Goal: Transaction & Acquisition: Purchase product/service

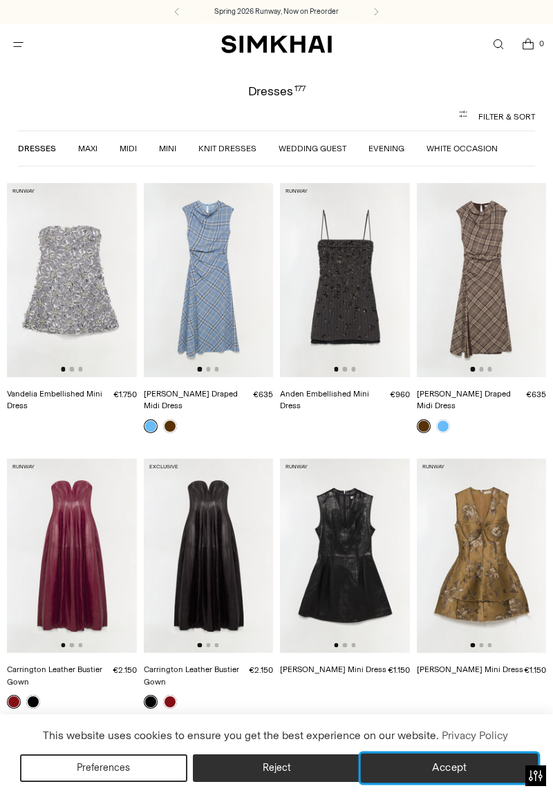
click at [457, 765] on button "Accept" at bounding box center [450, 768] width 178 height 29
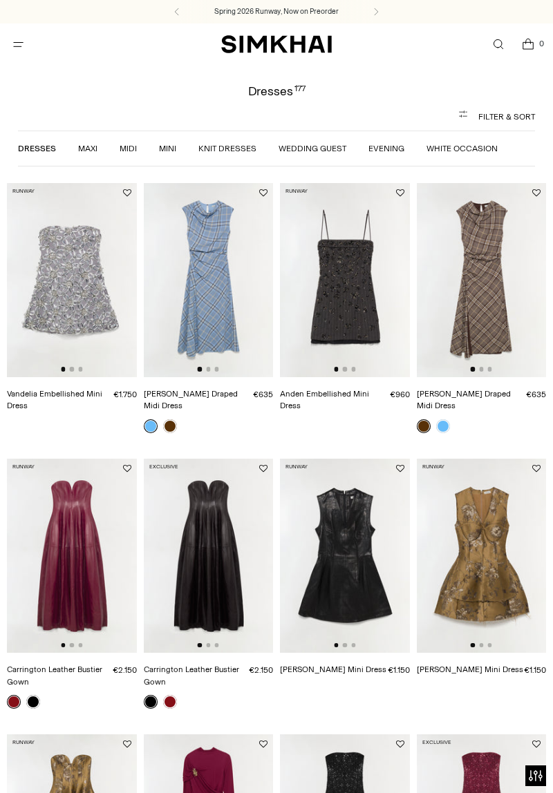
click at [294, 38] on img "SIMKHAI" at bounding box center [276, 45] width 111 height 20
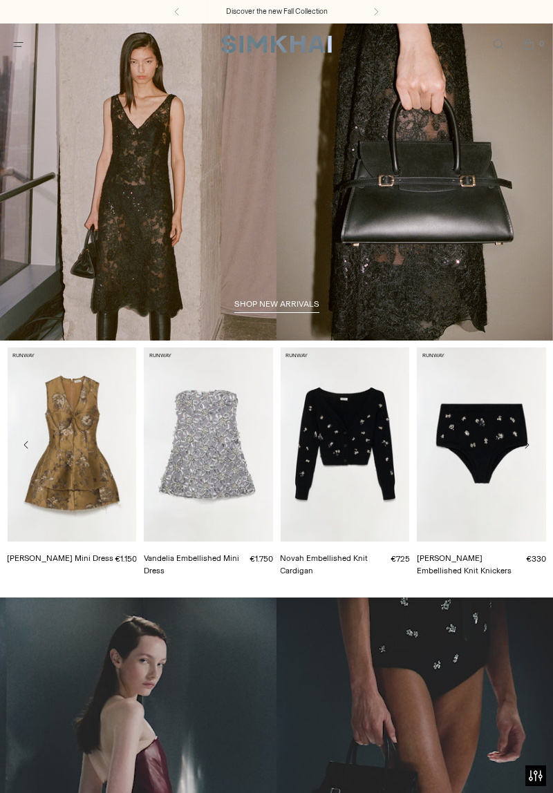
click at [299, 307] on span "shop new arrivals" at bounding box center [276, 304] width 85 height 10
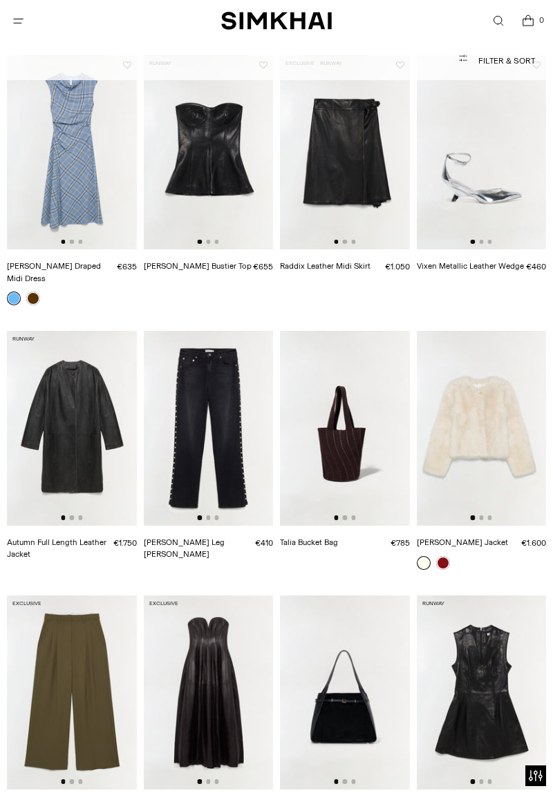
scroll to position [1445, 0]
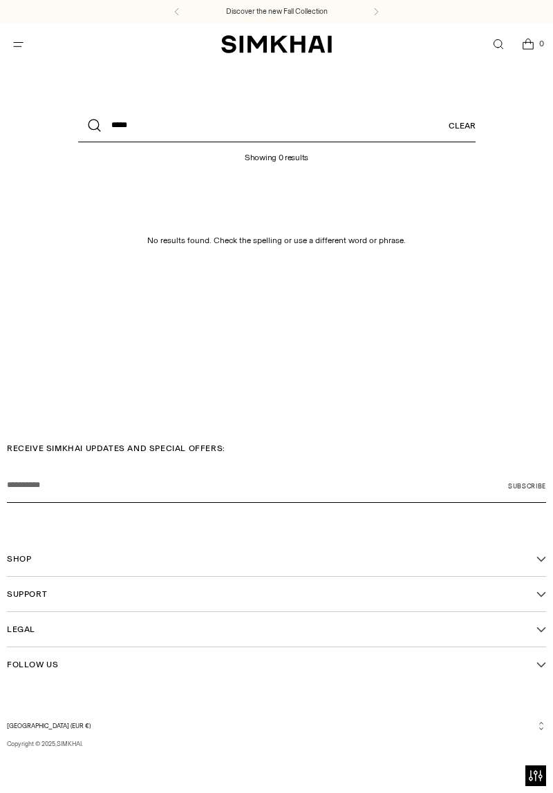
click at [161, 125] on input "*****" at bounding box center [276, 125] width 397 height 33
type input "****"
click at [78, 109] on button "Search" at bounding box center [94, 125] width 33 height 33
click at [497, 44] on icon "Open search modal" at bounding box center [498, 44] width 6 height 6
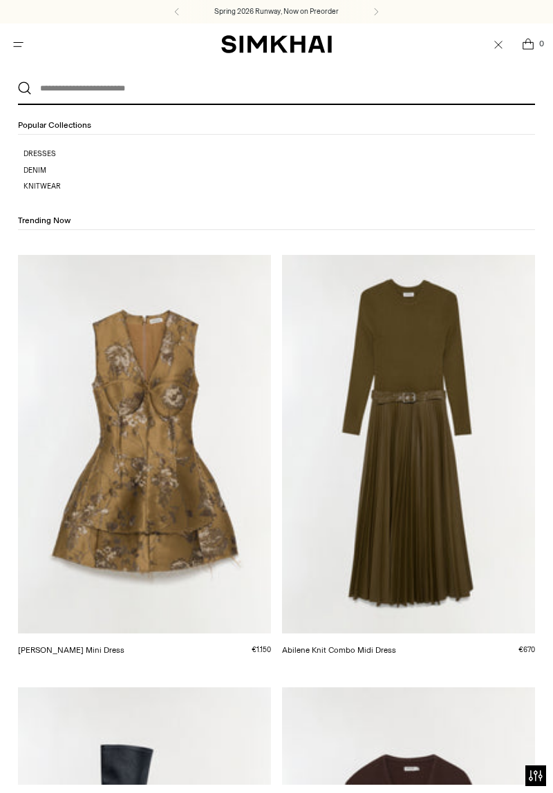
click at [50, 155] on p "Dresses" at bounding box center [278, 154] width 510 height 11
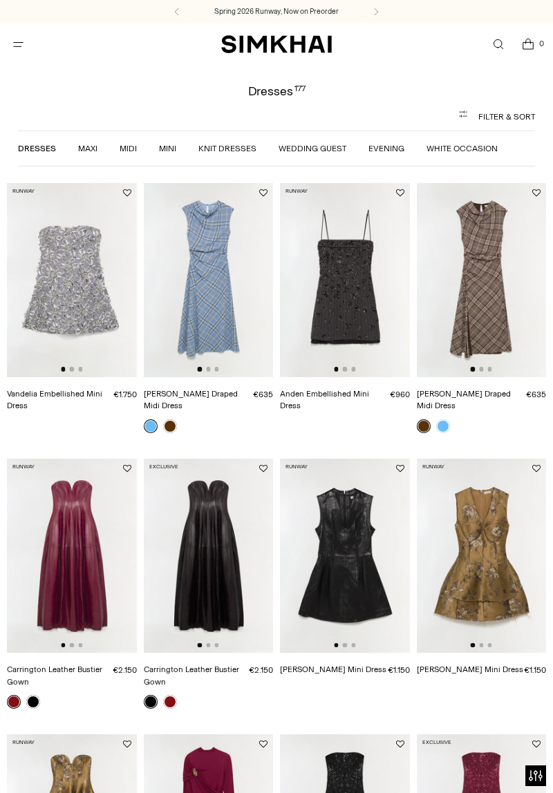
click at [11, 39] on icon "Open menu modal" at bounding box center [18, 44] width 15 height 11
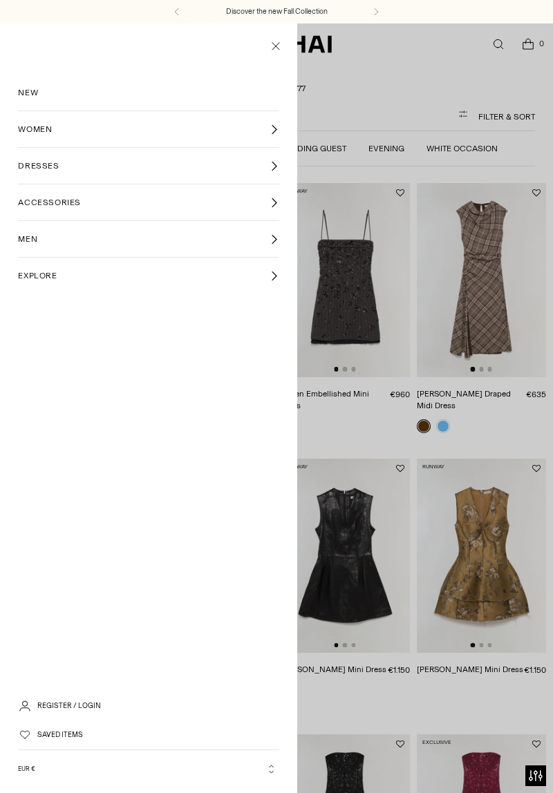
click at [52, 128] on span "WOMEN" at bounding box center [35, 129] width 34 height 12
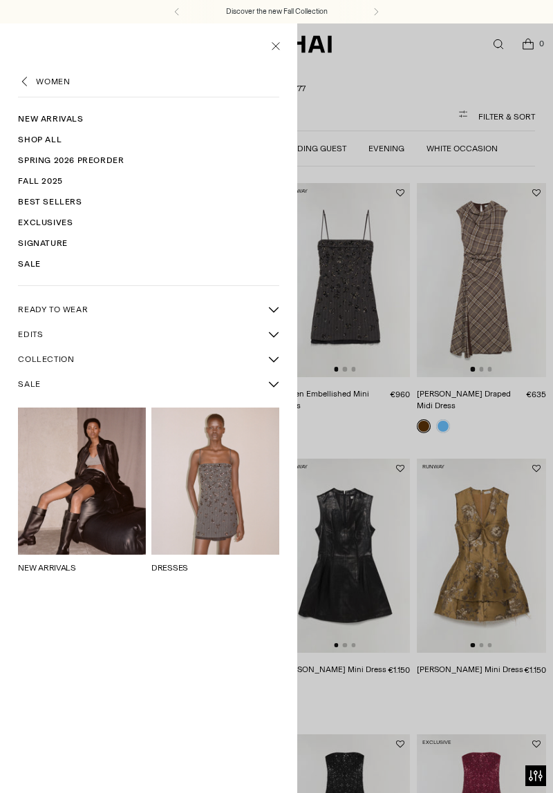
click at [50, 177] on link "Fall 2025" at bounding box center [148, 181] width 260 height 21
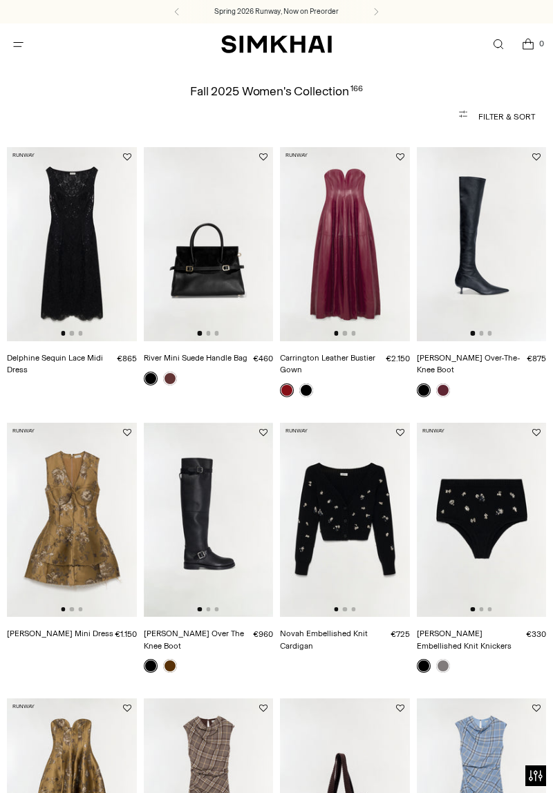
click at [497, 44] on icon "Open search modal" at bounding box center [497, 44] width 15 height 11
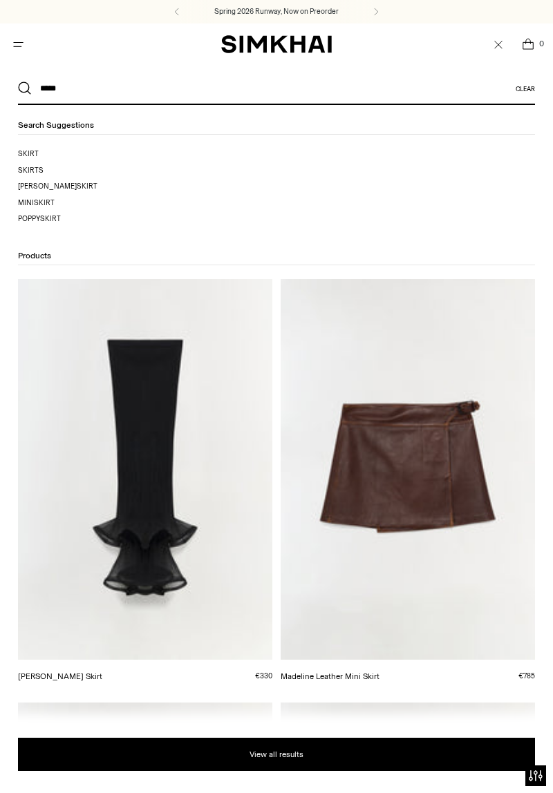
type input "*****"
click at [18, 82] on button "Search" at bounding box center [25, 89] width 14 height 14
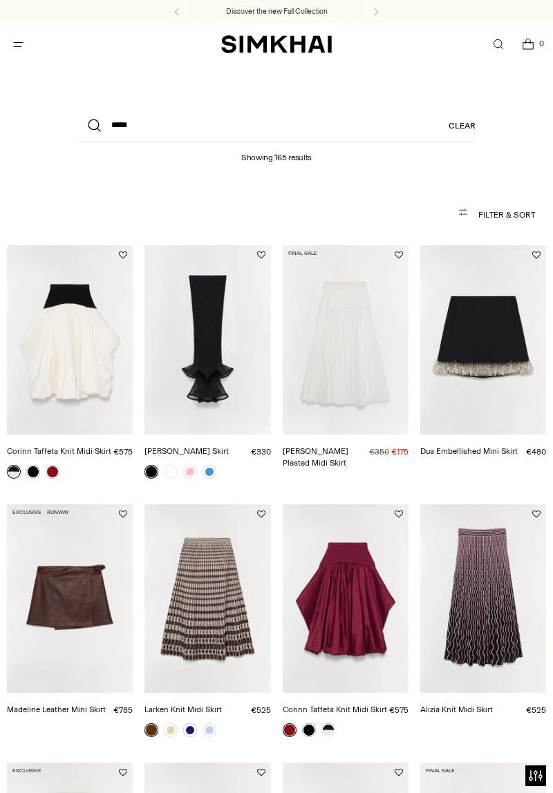
click at [348, 446] on link "[PERSON_NAME] Pleated Midi Skirt" at bounding box center [315, 457] width 66 height 22
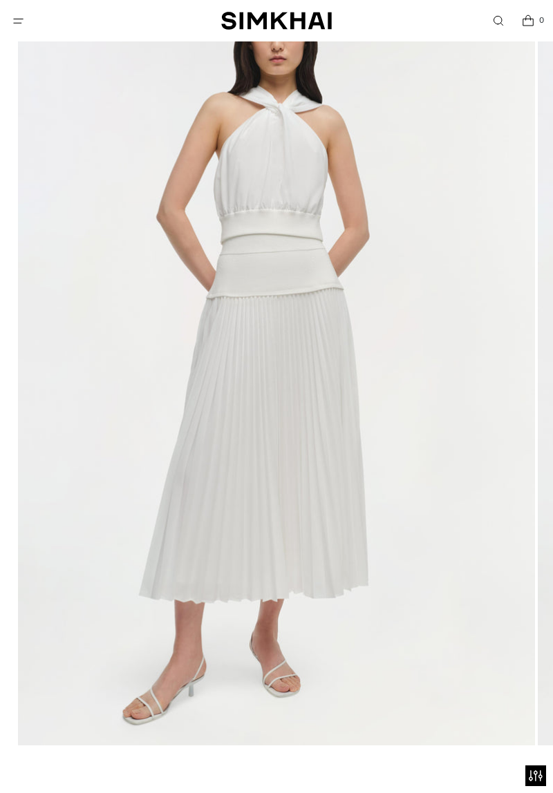
scroll to position [182, 0]
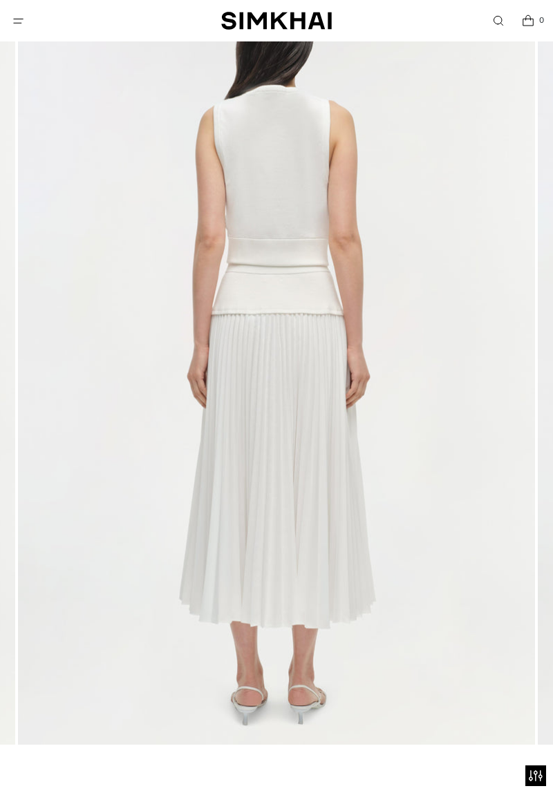
click at [10, 23] on span "Open menu modal" at bounding box center [18, 21] width 23 height 23
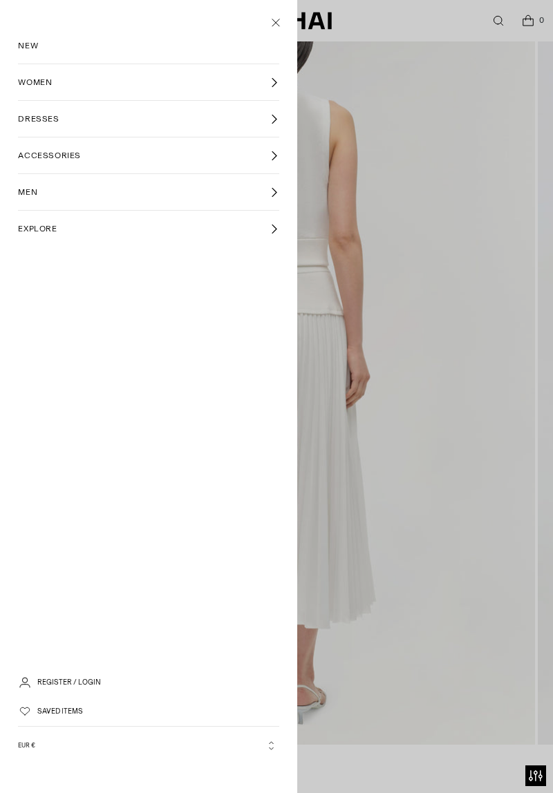
click at [468, 168] on div at bounding box center [276, 396] width 553 height 793
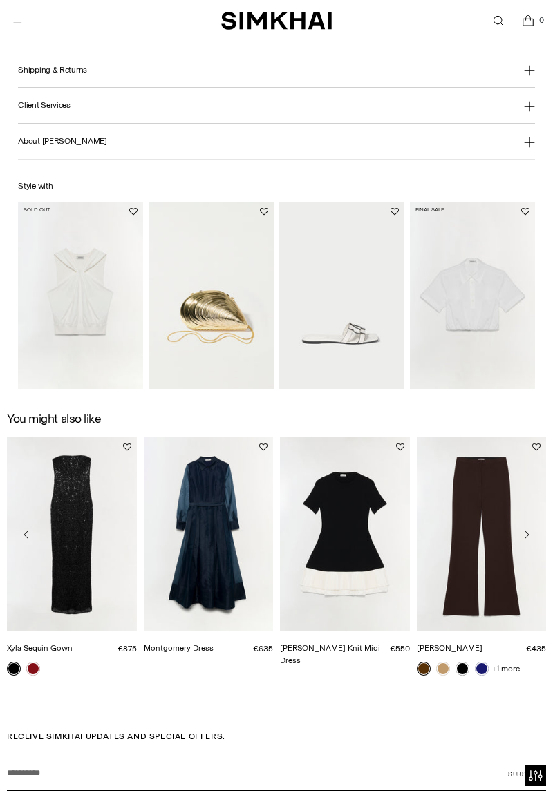
scroll to position [1648, 0]
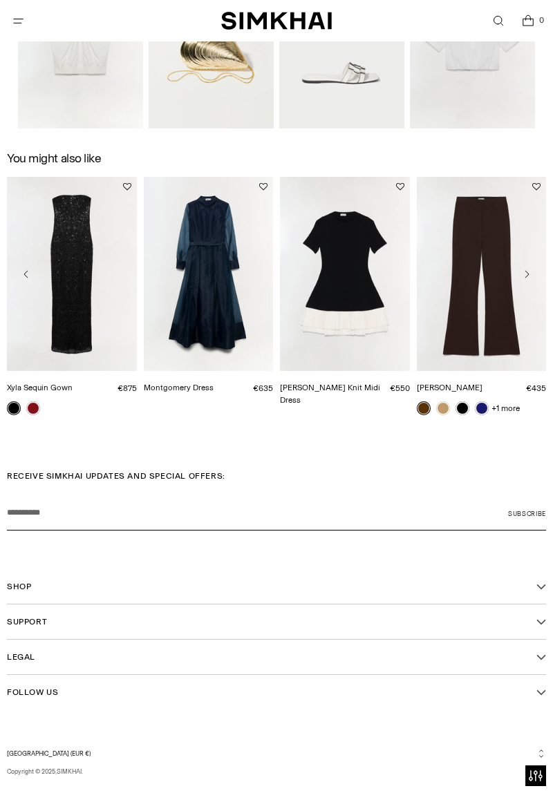
click at [213, 383] on link "Montgomery Dress" at bounding box center [179, 388] width 70 height 10
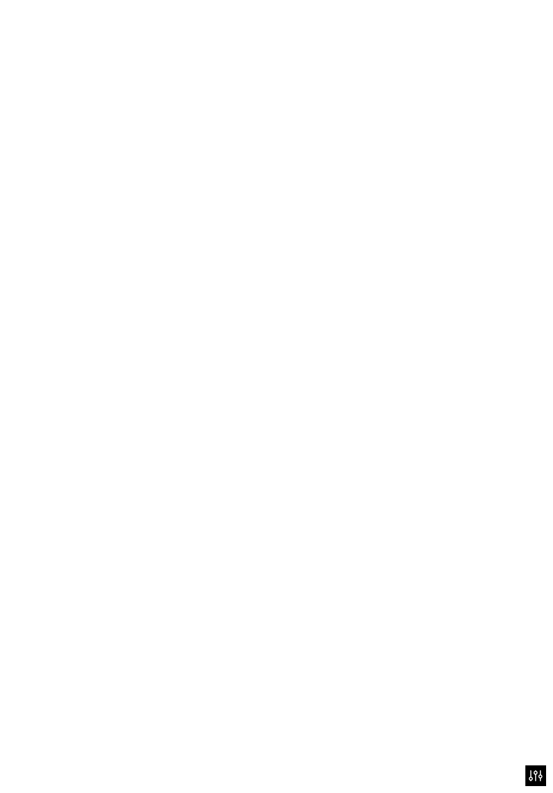
scroll to position [1651, 0]
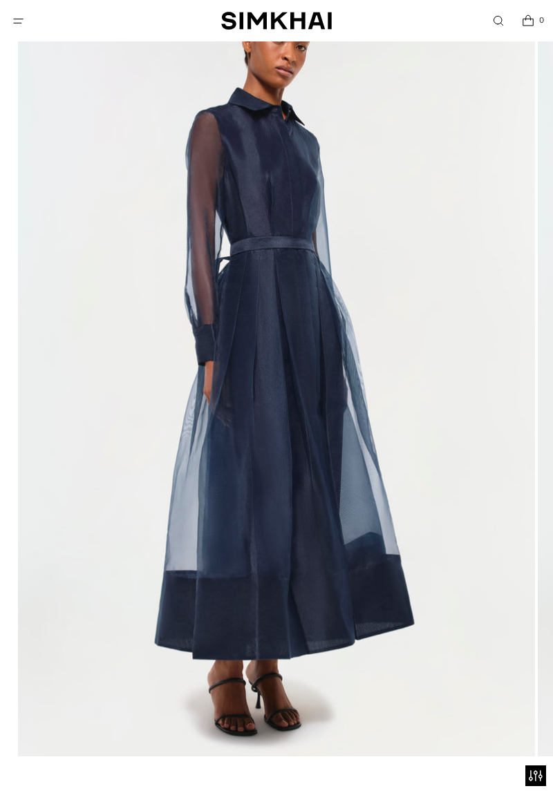
scroll to position [171, 0]
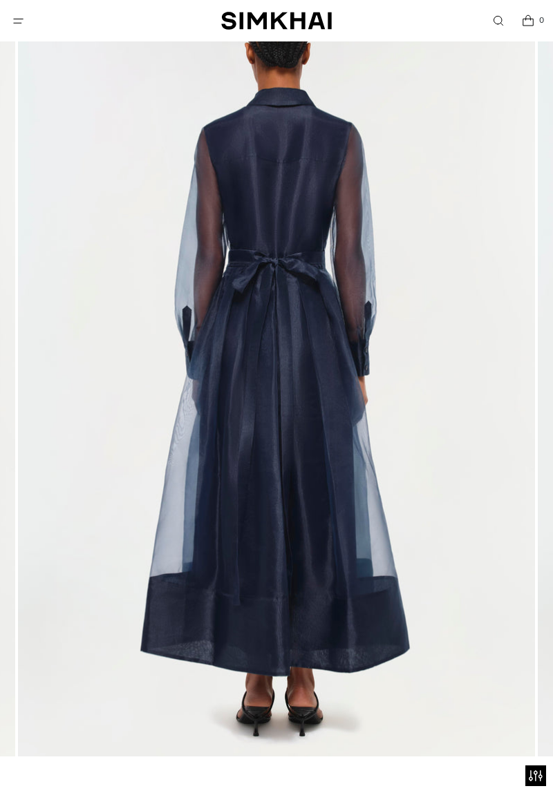
click at [495, 11] on span "Open search modal" at bounding box center [497, 21] width 23 height 23
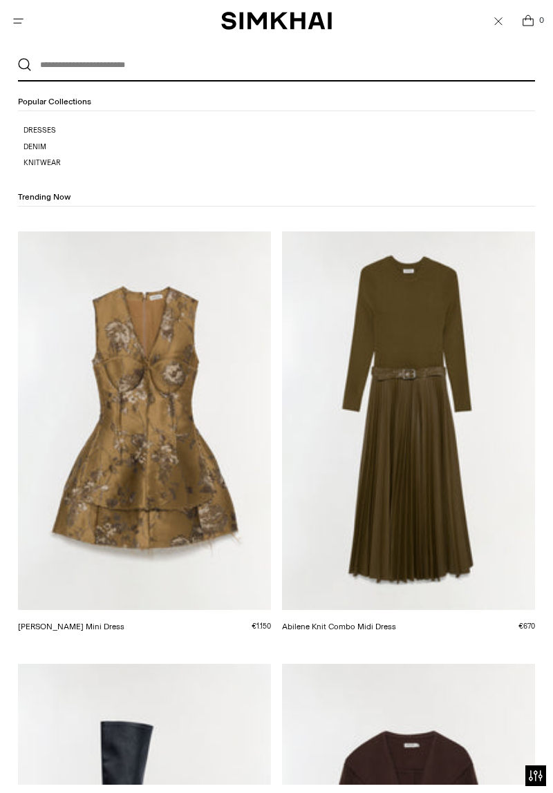
scroll to position [0, 0]
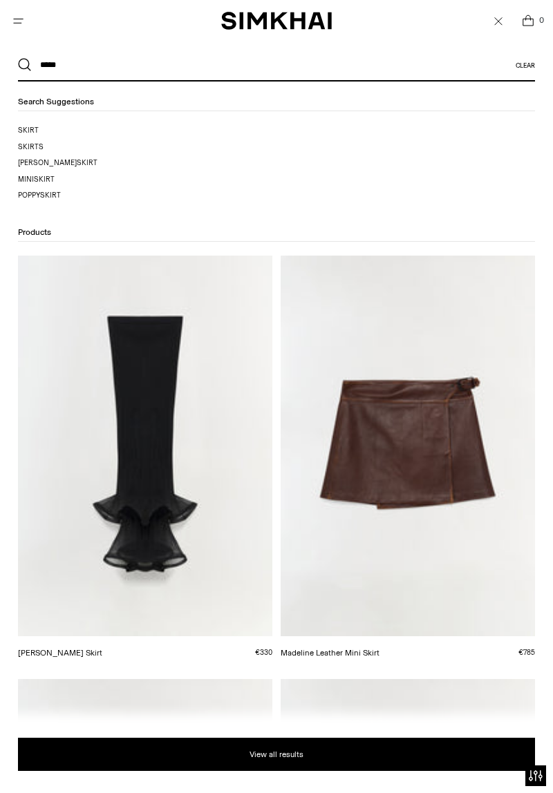
type input "*****"
click at [37, 128] on mark "skirt" at bounding box center [28, 130] width 21 height 9
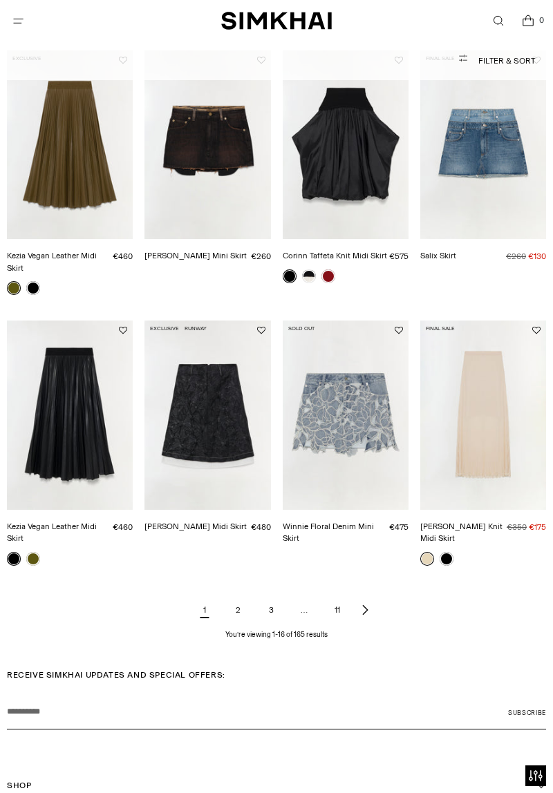
scroll to position [713, 0]
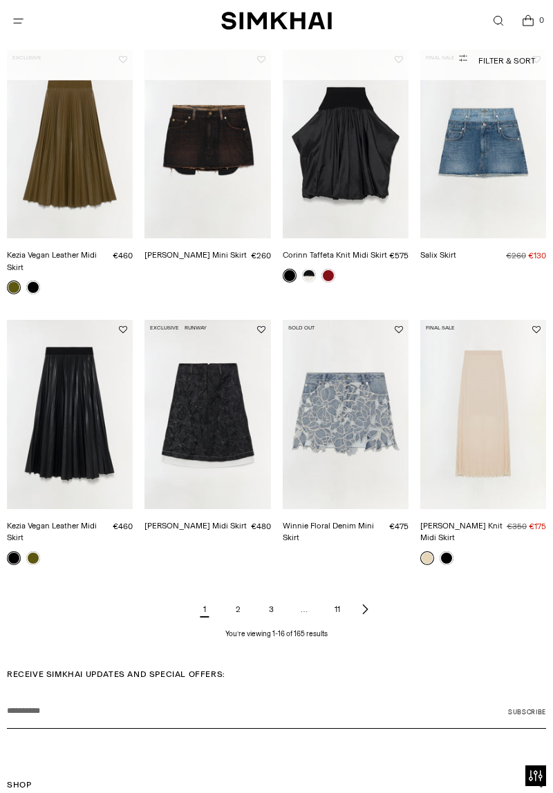
click at [75, 521] on link "Kezia Vegan Leather Midi Skirt" at bounding box center [52, 532] width 90 height 22
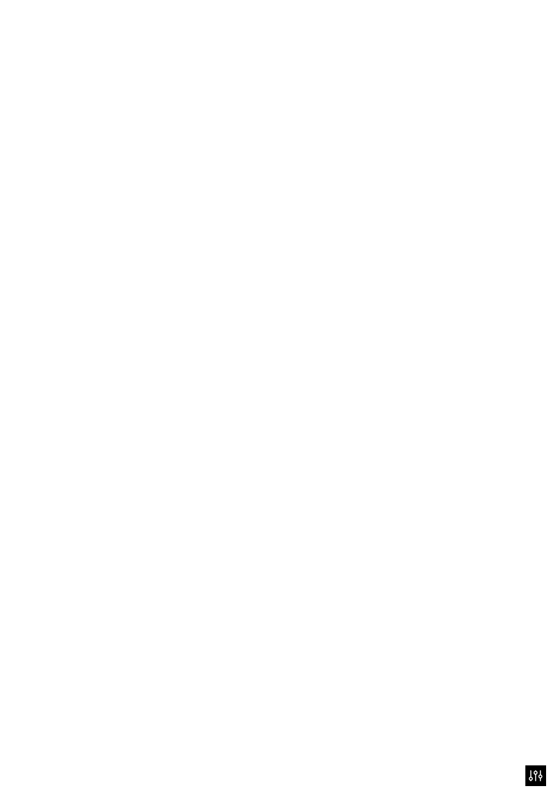
scroll to position [757, 0]
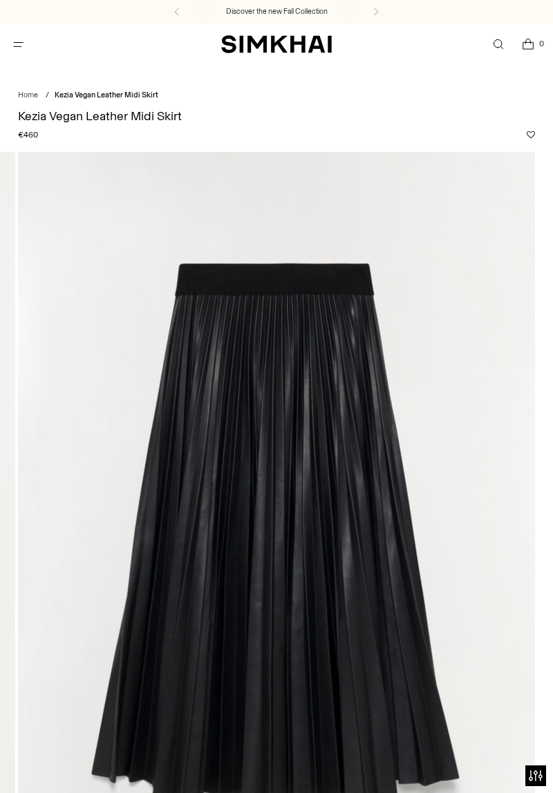
click at [495, 42] on icon "Open search modal" at bounding box center [498, 44] width 6 height 6
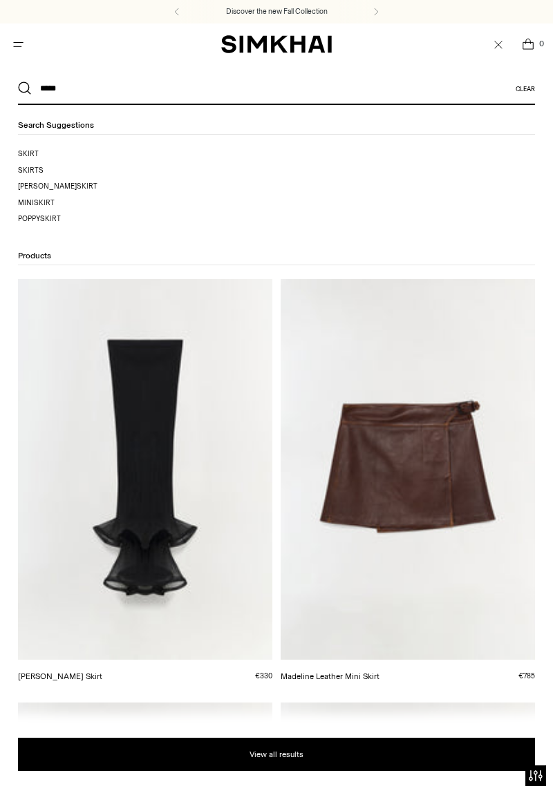
type input "*****"
click at [18, 82] on button "Search" at bounding box center [25, 89] width 14 height 14
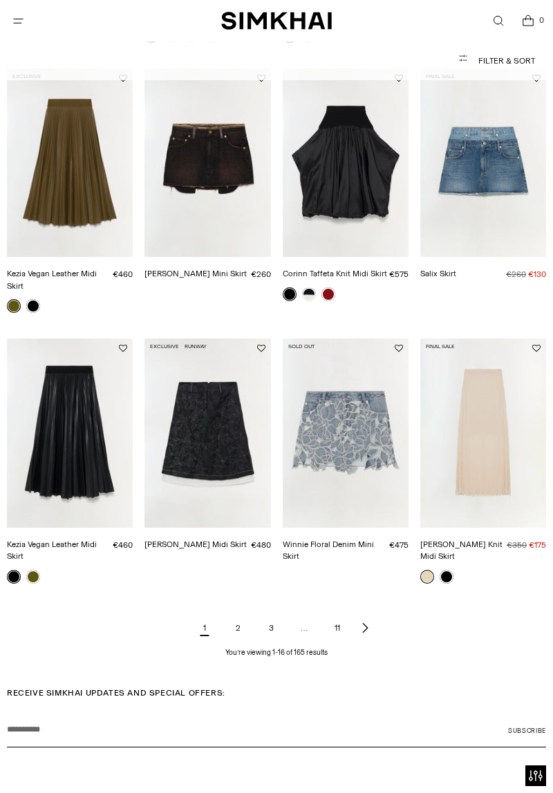
click at [370, 629] on icon "Next page of results" at bounding box center [364, 627] width 11 height 11
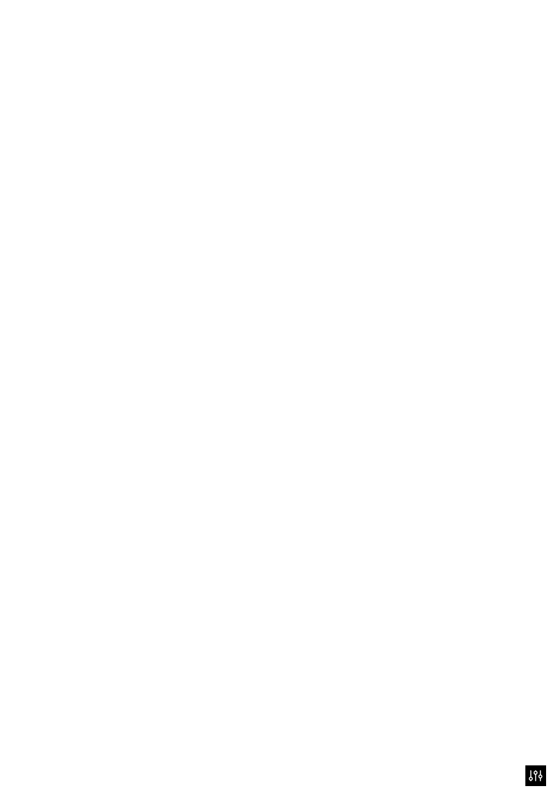
scroll to position [738, 0]
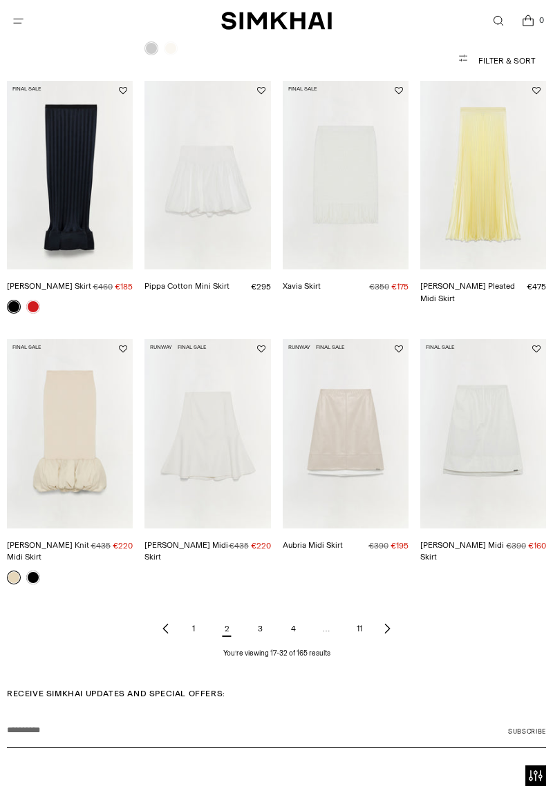
scroll to position [708, 0]
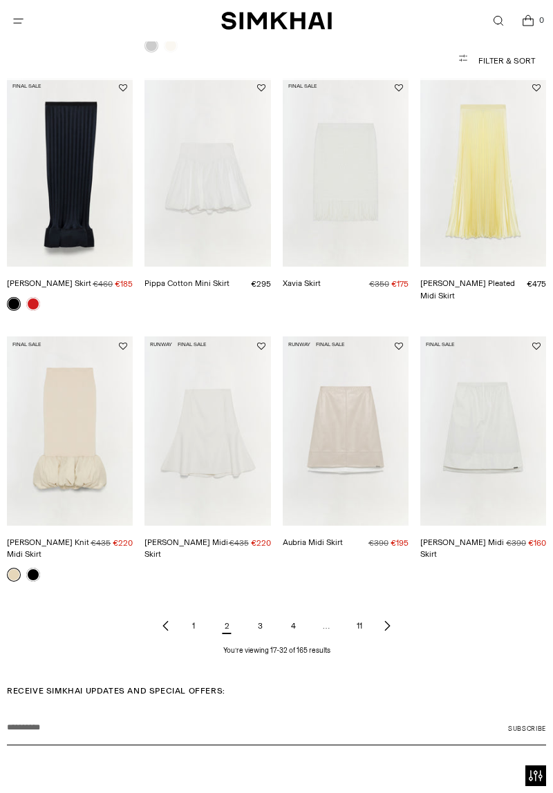
click at [390, 620] on icon "Next page of results" at bounding box center [386, 625] width 11 height 11
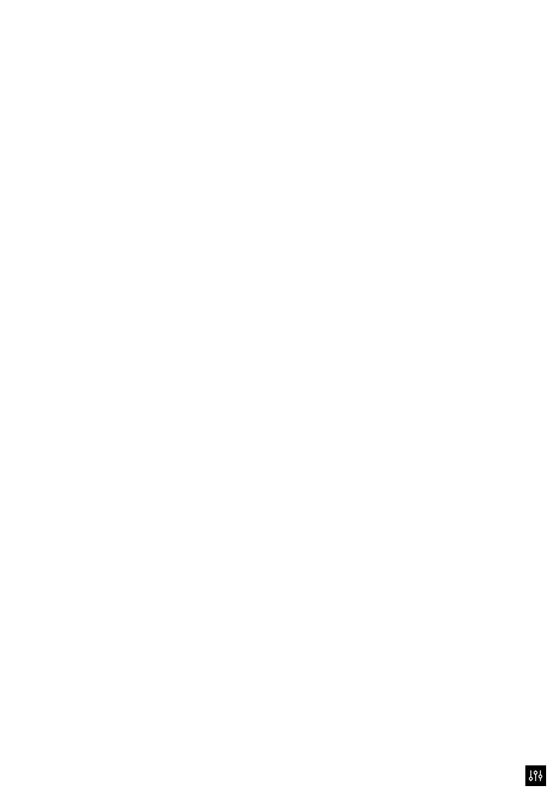
scroll to position [752, 0]
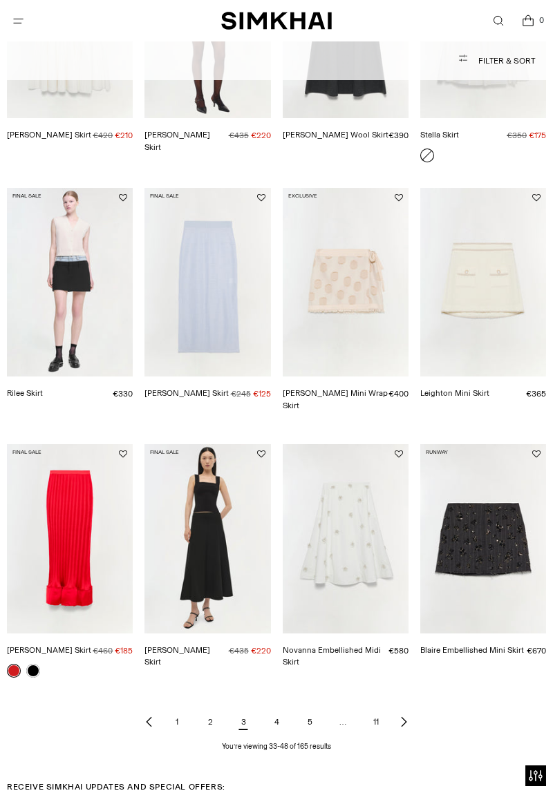
scroll to position [588, 0]
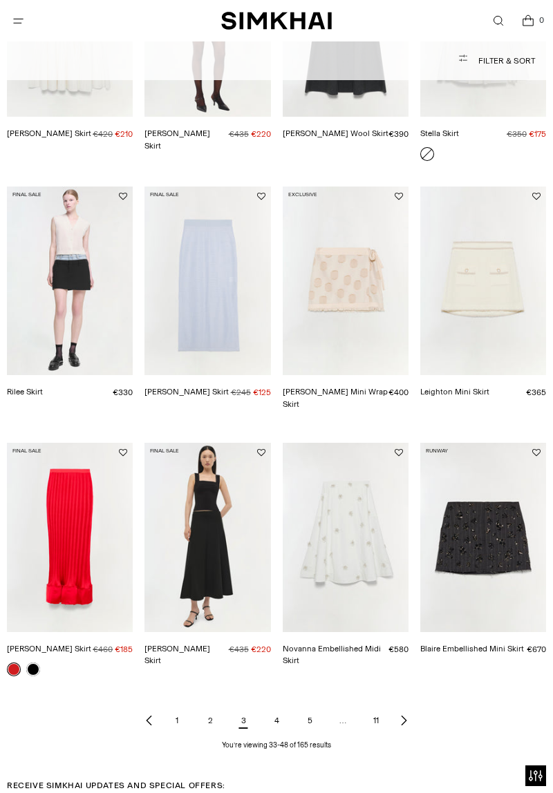
click at [404, 707] on link "Next page of results" at bounding box center [403, 721] width 17 height 28
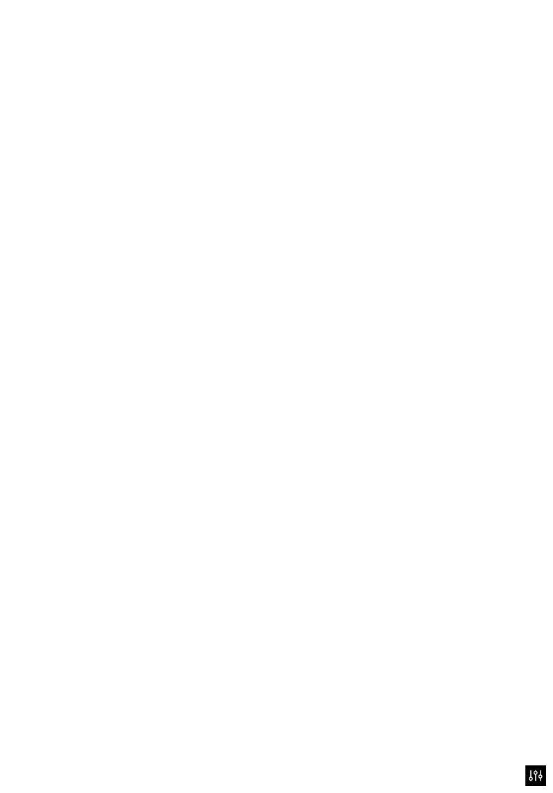
scroll to position [632, 0]
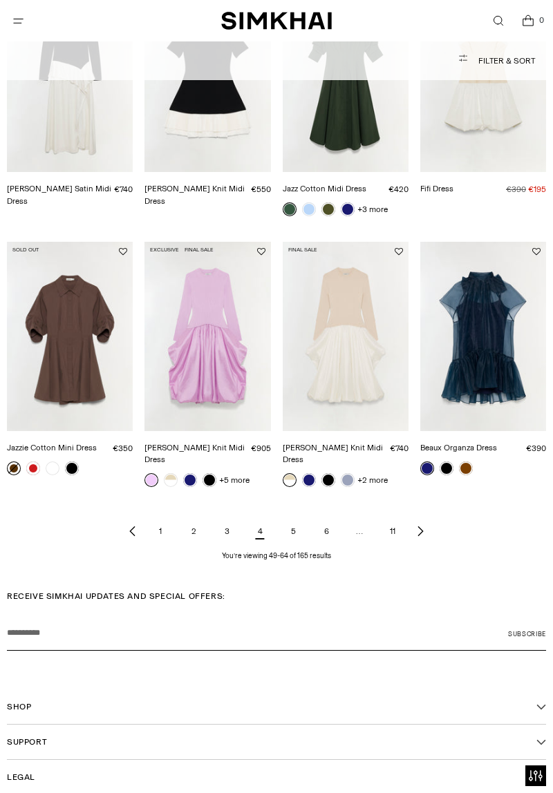
scroll to position [804, 0]
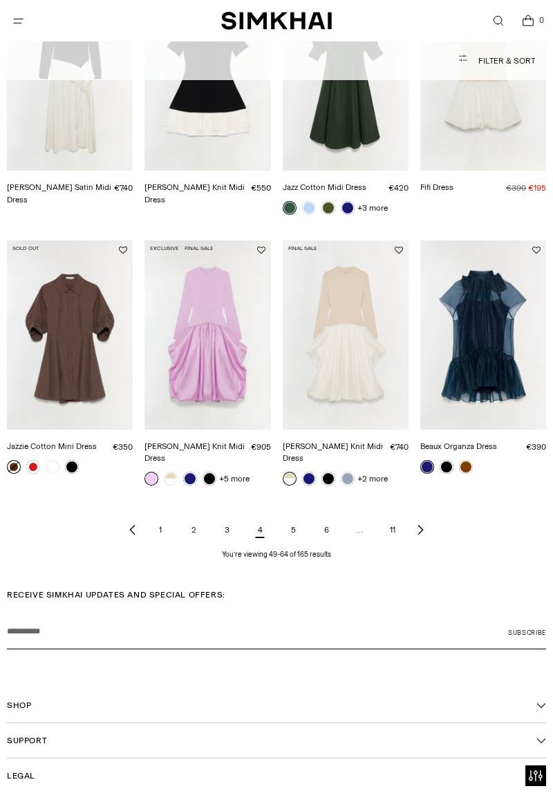
click at [423, 524] on icon "Next page of results" at bounding box center [419, 529] width 11 height 11
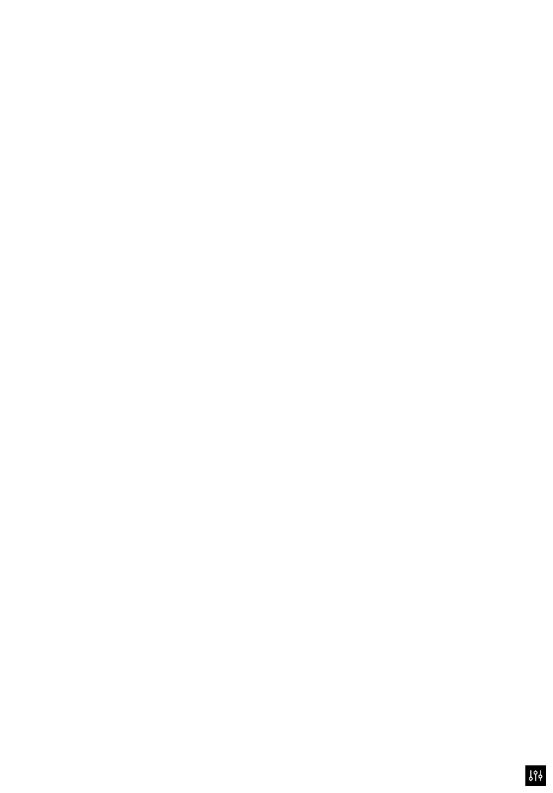
scroll to position [848, 0]
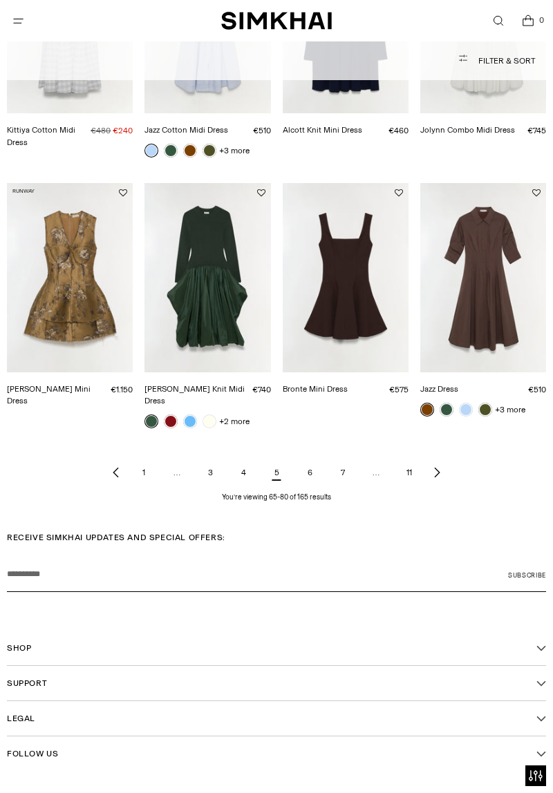
scroll to position [894, 0]
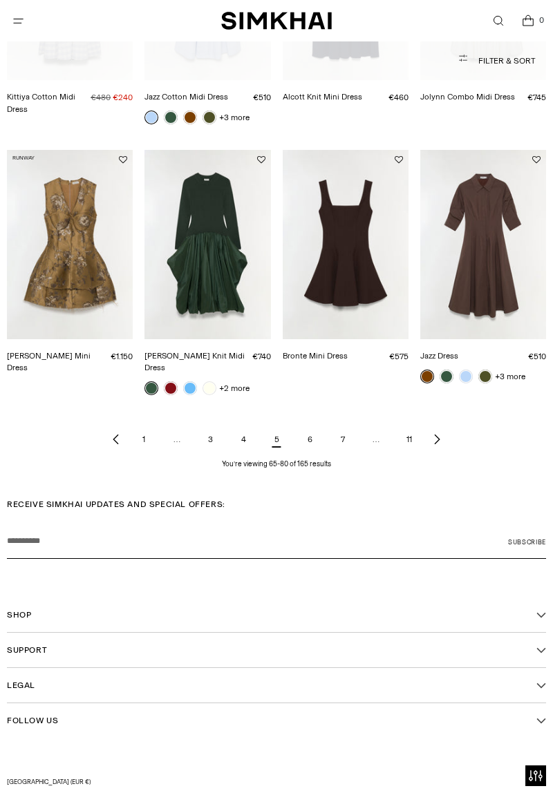
click at [440, 434] on icon "Next page of results" at bounding box center [436, 439] width 11 height 11
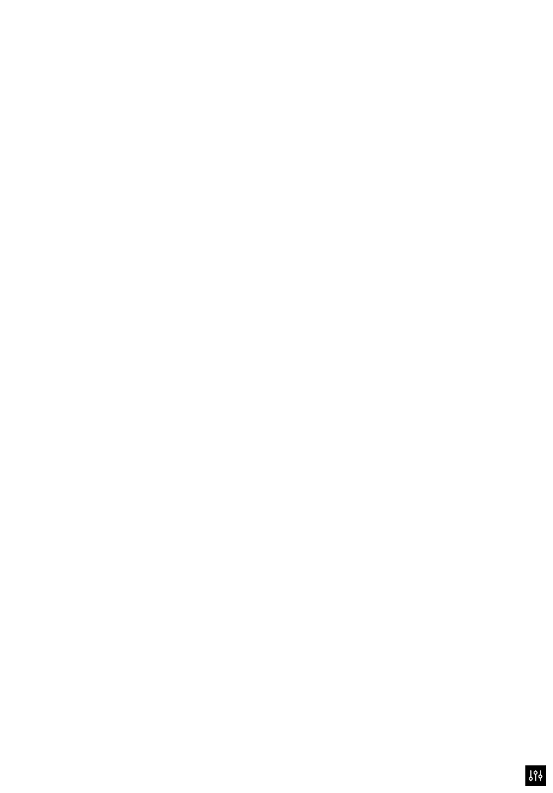
scroll to position [935, 0]
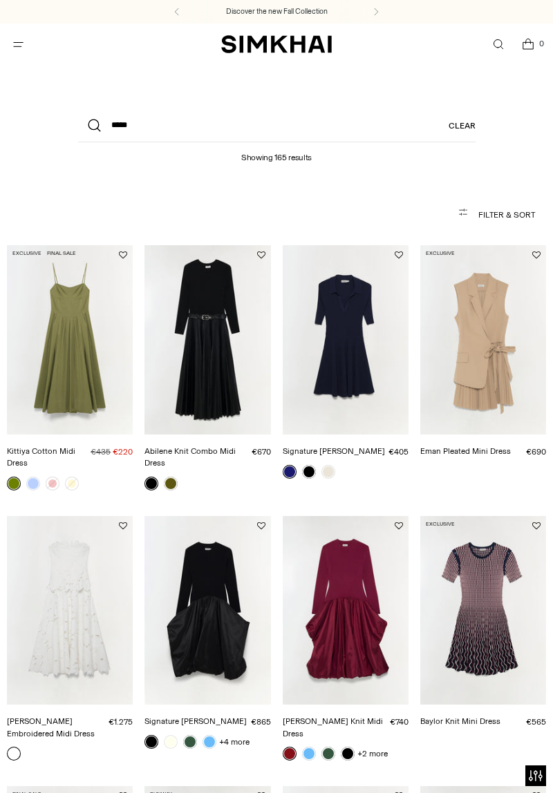
click at [510, 446] on link "Eman Pleated Mini Dress" at bounding box center [465, 451] width 90 height 10
